Goal: Task Accomplishment & Management: Use online tool/utility

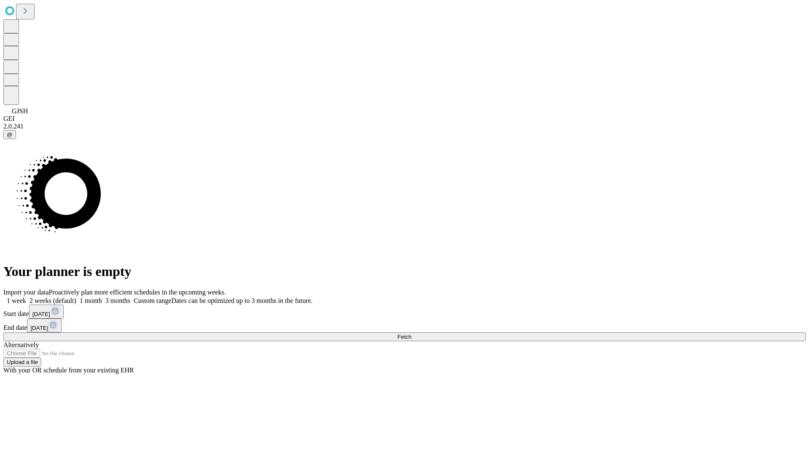
click at [411, 334] on span "Fetch" at bounding box center [404, 337] width 14 height 6
